Goal: Task Accomplishment & Management: Manage account settings

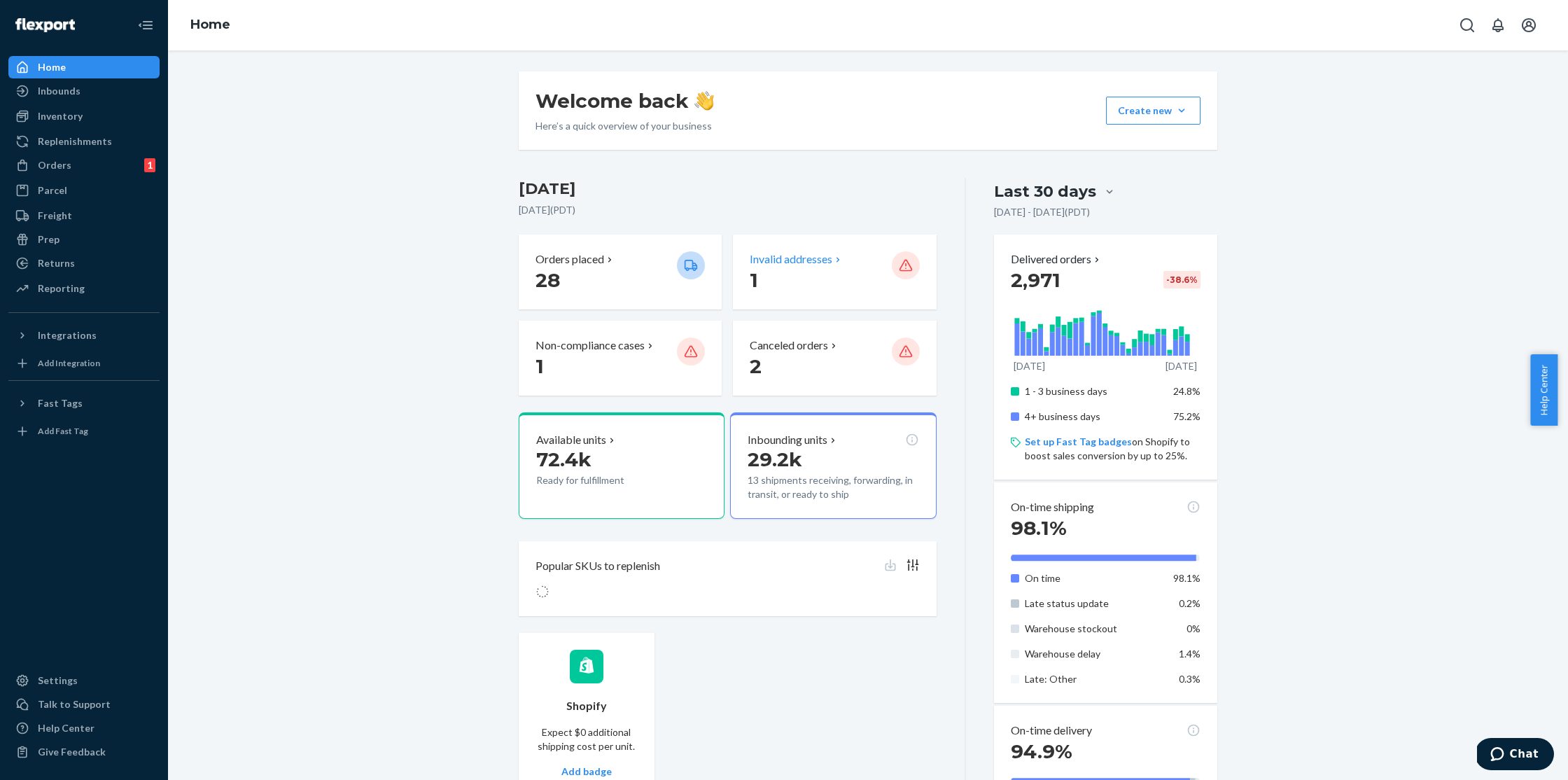
click at [802, 258] on p "Invalid addresses" at bounding box center [791, 259] width 83 height 16
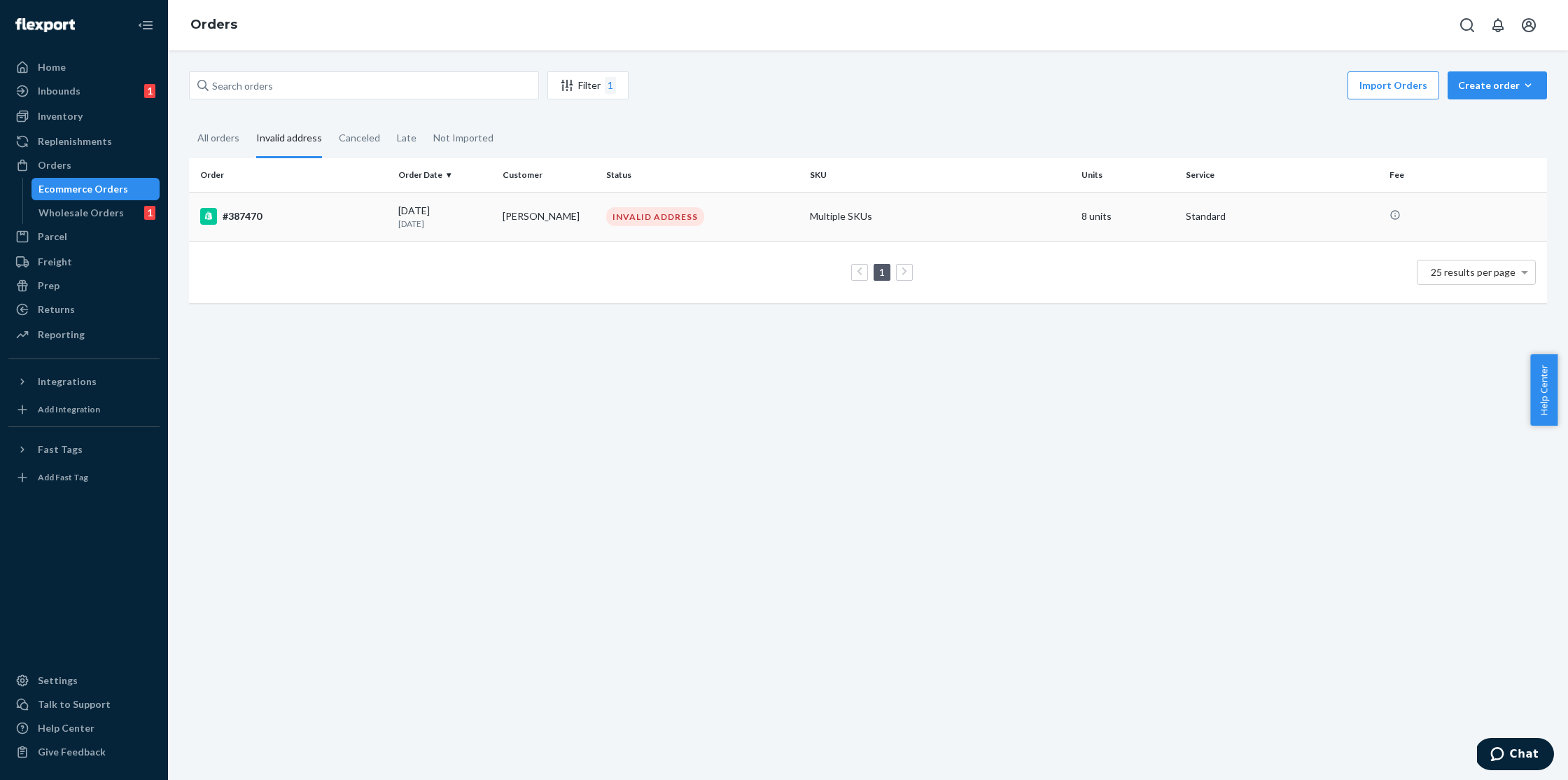
click at [320, 235] on td "#387470" at bounding box center [291, 217] width 204 height 49
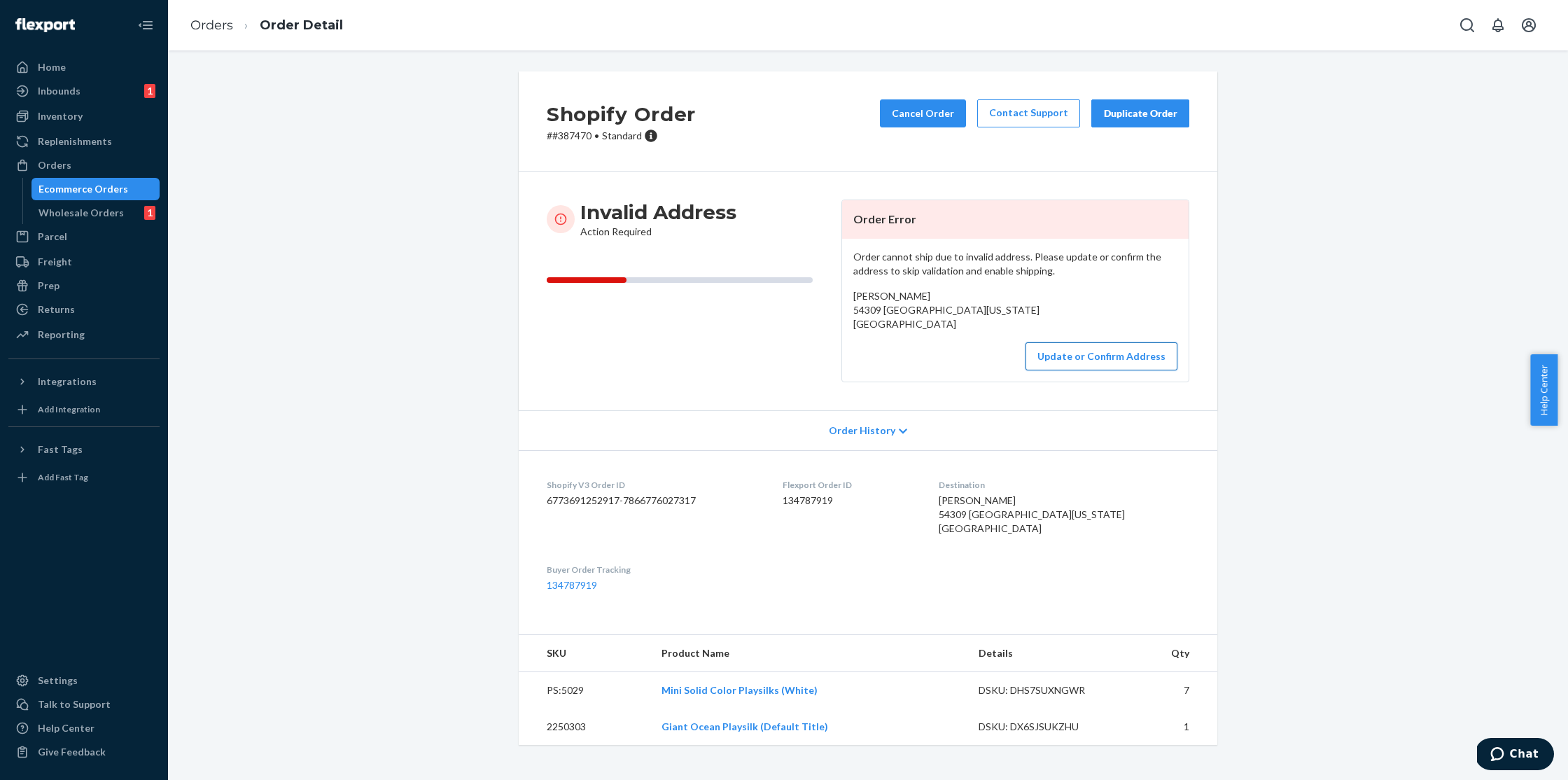
click at [1081, 370] on button "Update or Confirm Address" at bounding box center [1101, 356] width 152 height 28
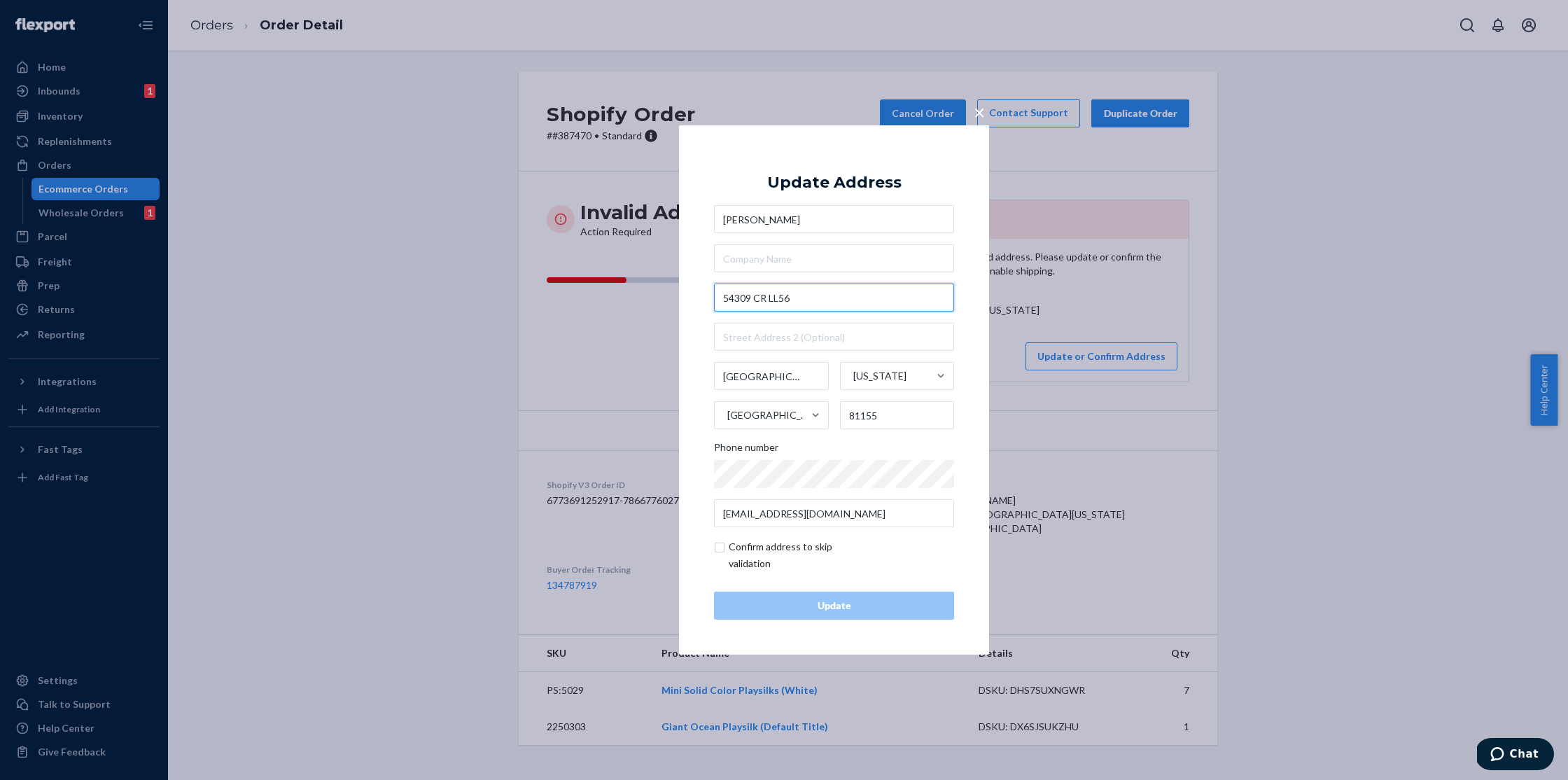
drag, startPoint x: 838, startPoint y: 299, endPoint x: 642, endPoint y: 297, distance: 196.0
click at [642, 297] on div "× Update Address [PERSON_NAME] [GEOGRAPHIC_DATA][US_STATE] 81155 Phone number […" at bounding box center [784, 390] width 1568 height 780
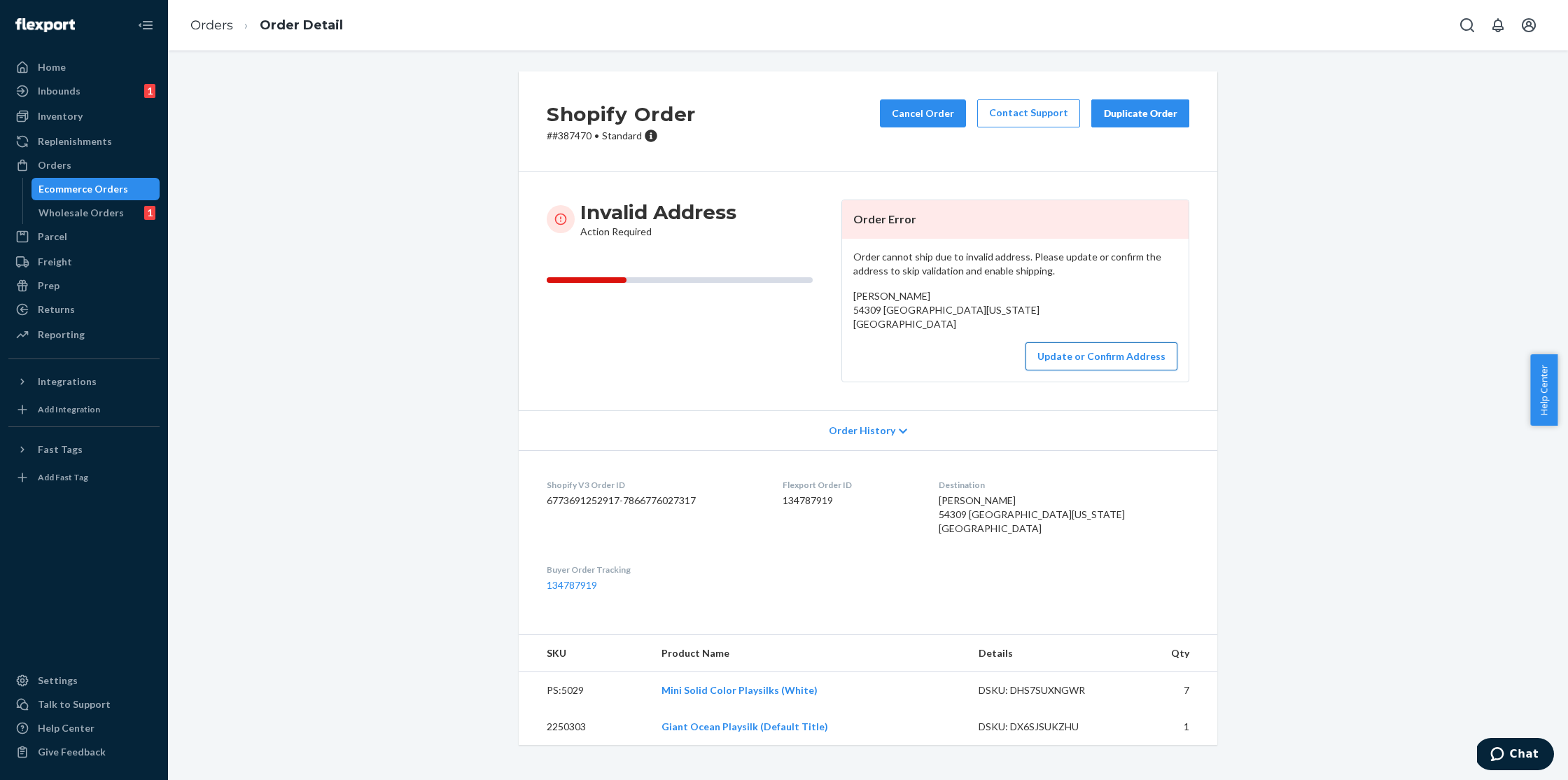
click at [1101, 366] on button "Update or Confirm Address" at bounding box center [1101, 356] width 152 height 28
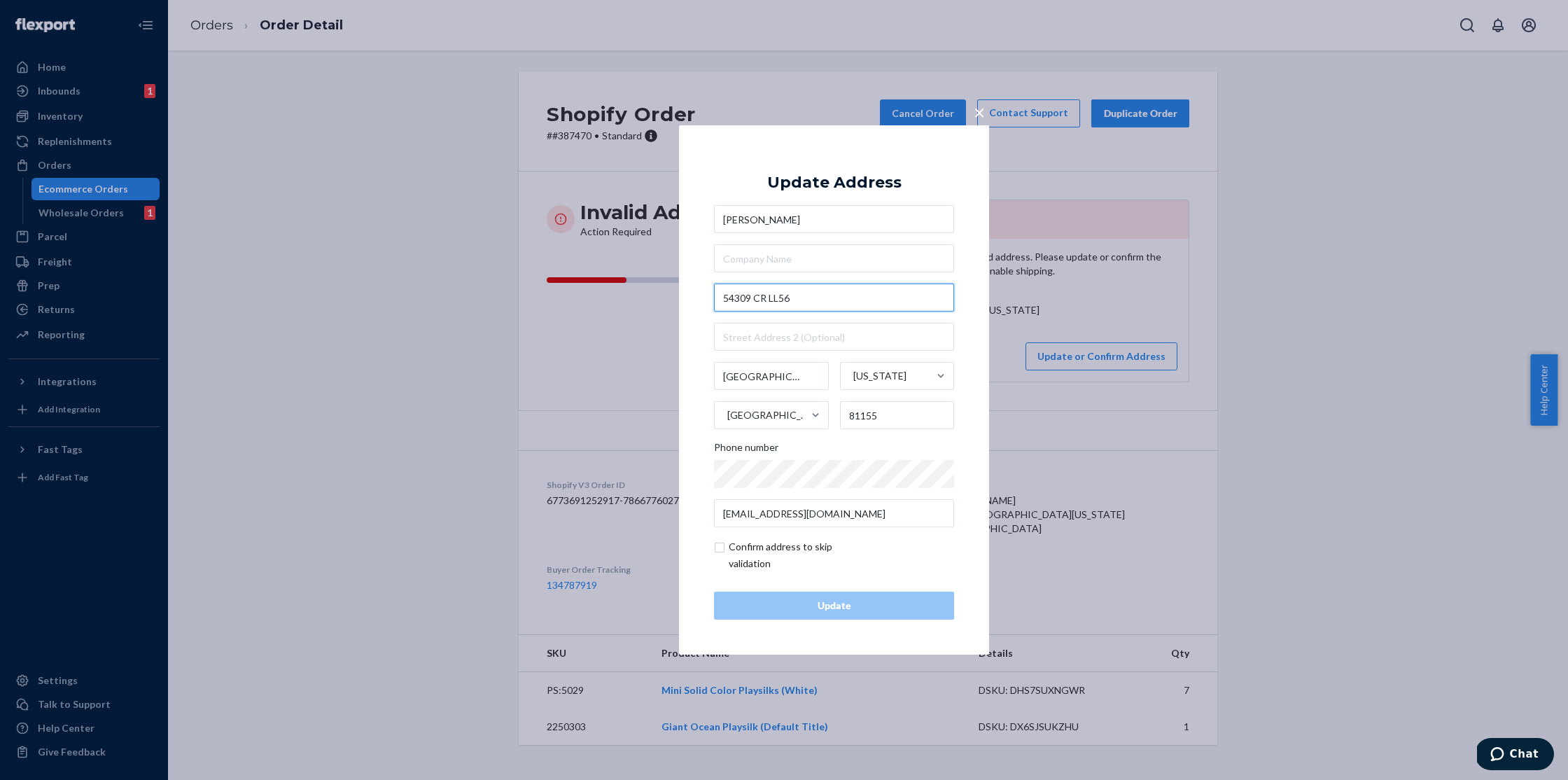
drag, startPoint x: 842, startPoint y: 299, endPoint x: 694, endPoint y: 296, distance: 148.0
click at [694, 296] on div "× Update Address [PERSON_NAME] [GEOGRAPHIC_DATA][US_STATE] 81155 Phone number […" at bounding box center [834, 390] width 310 height 530
paste input "[GEOGRAPHIC_DATA]"
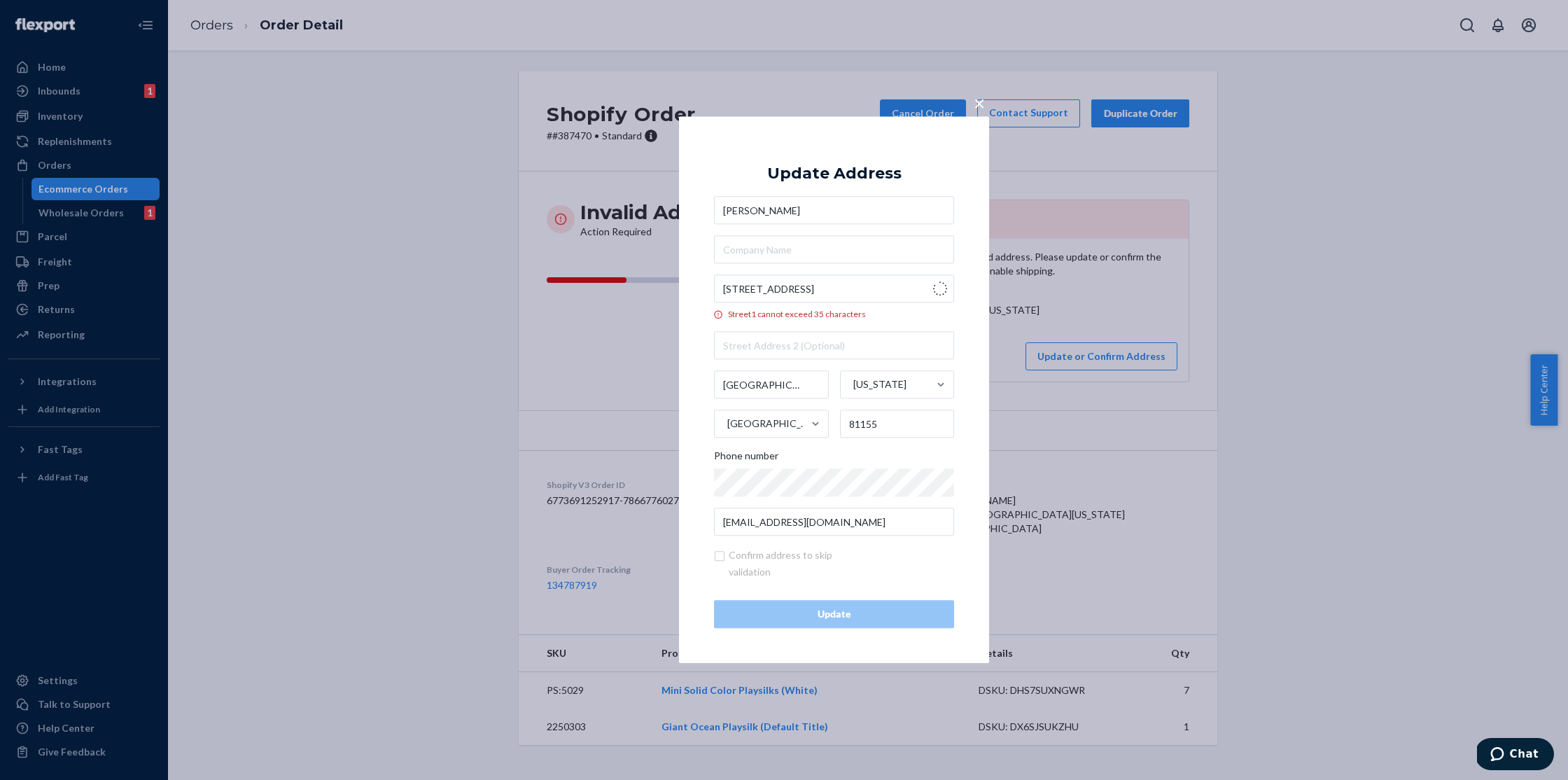
type input "[STREET_ADDRESS]"
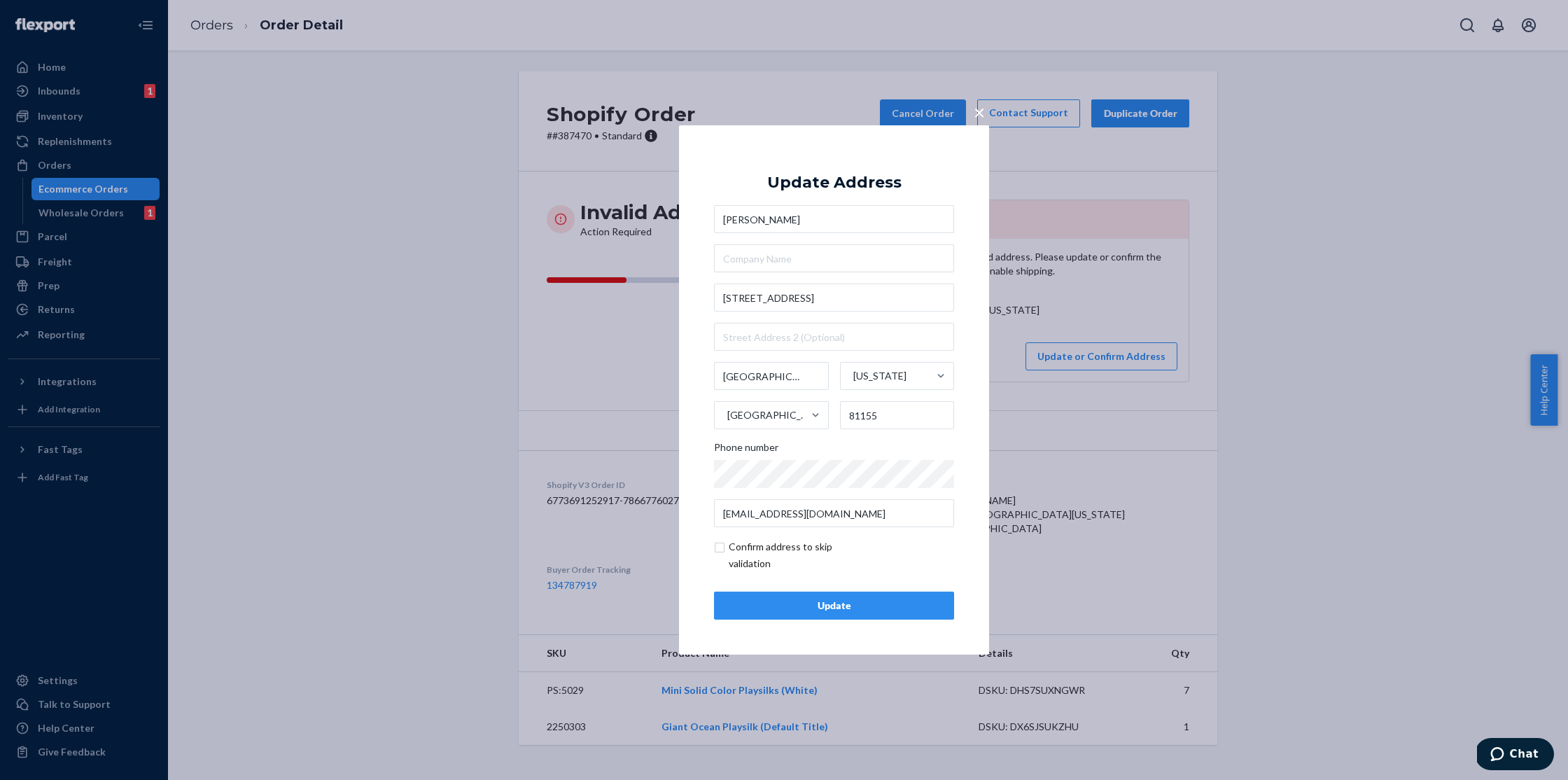
click at [857, 605] on div "Update" at bounding box center [835, 605] width 217 height 14
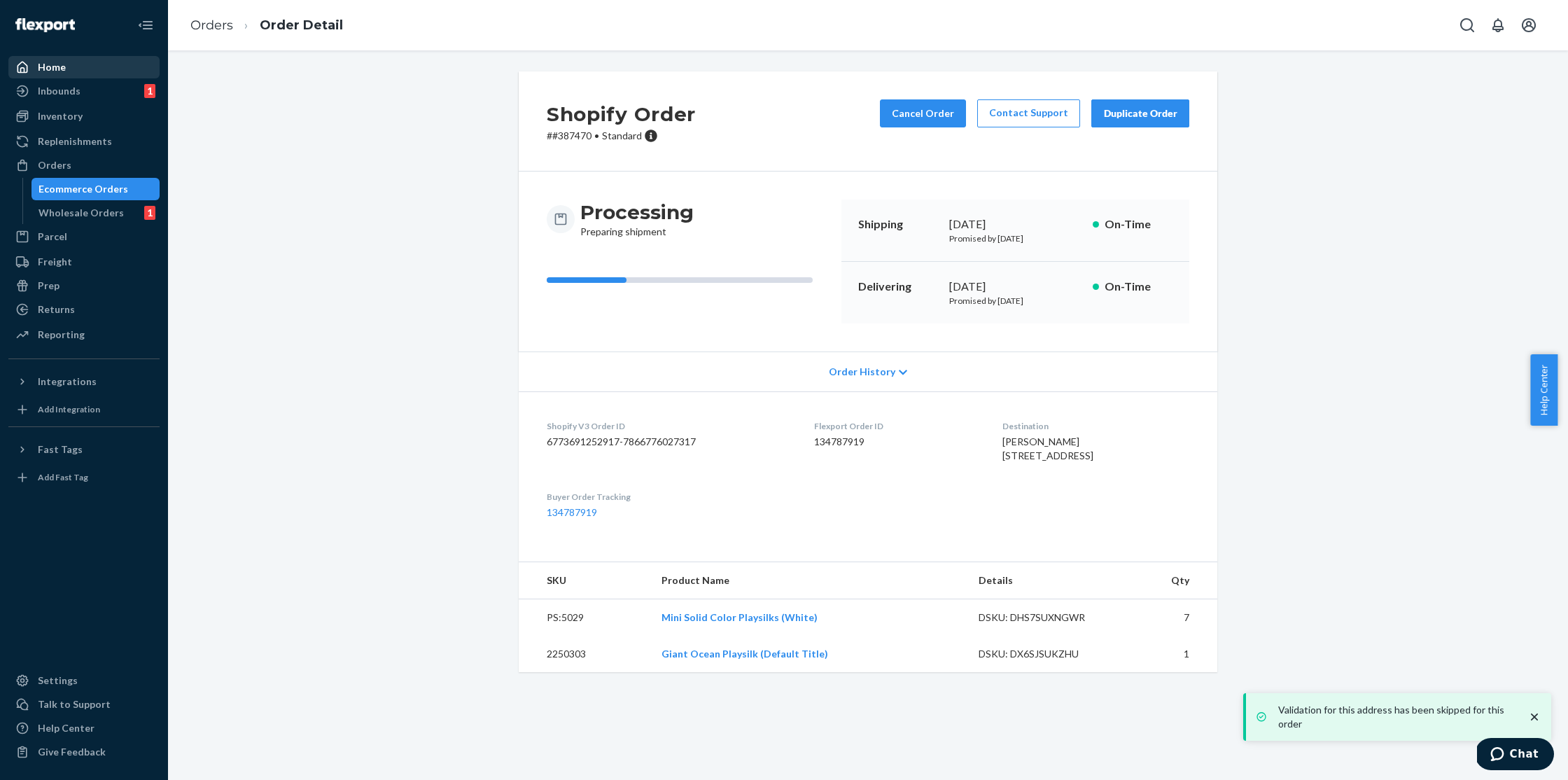
click at [115, 62] on div "Home" at bounding box center [84, 67] width 148 height 20
